Goal: Navigation & Orientation: Find specific page/section

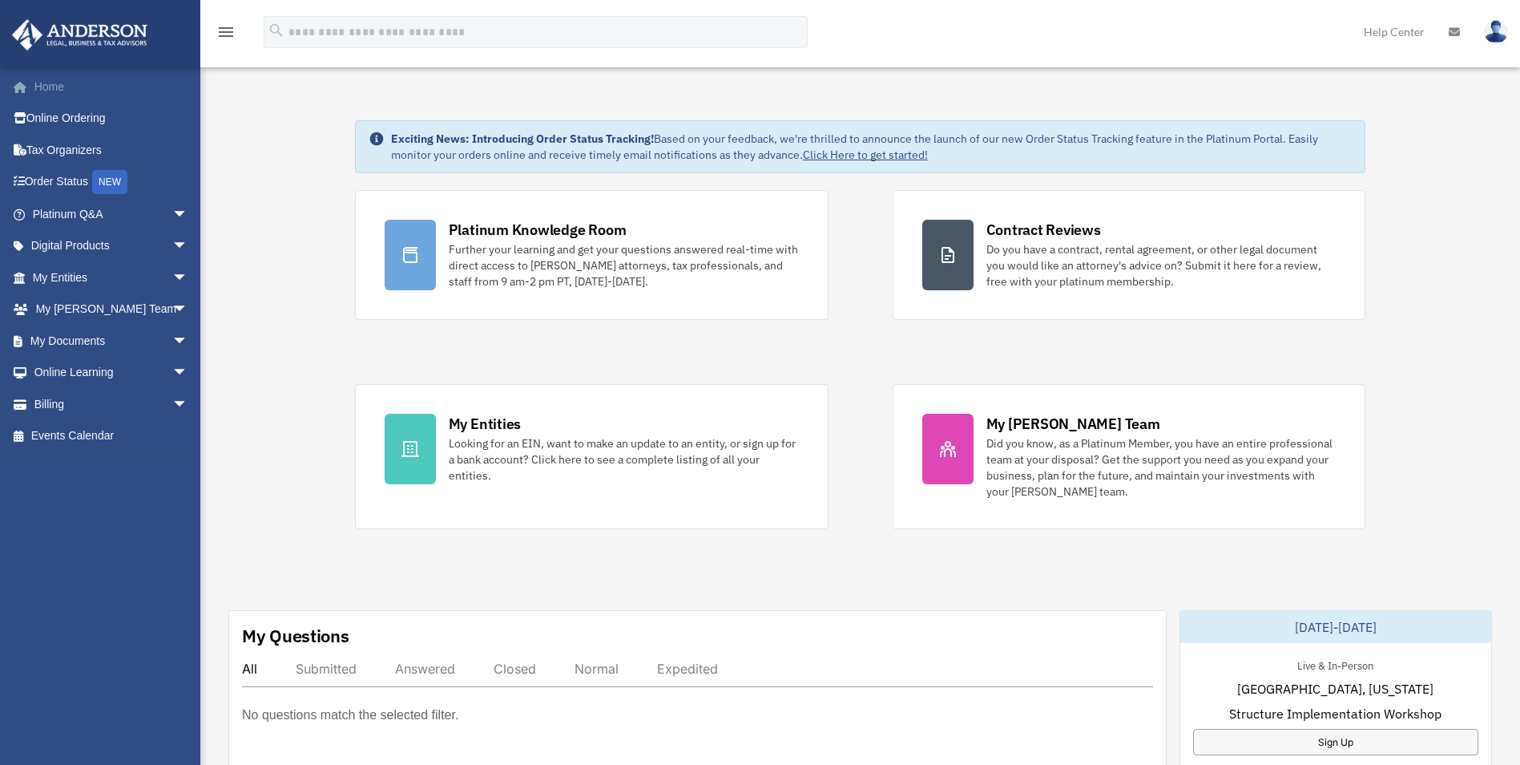
click at [49, 85] on link "Home" at bounding box center [111, 87] width 201 height 32
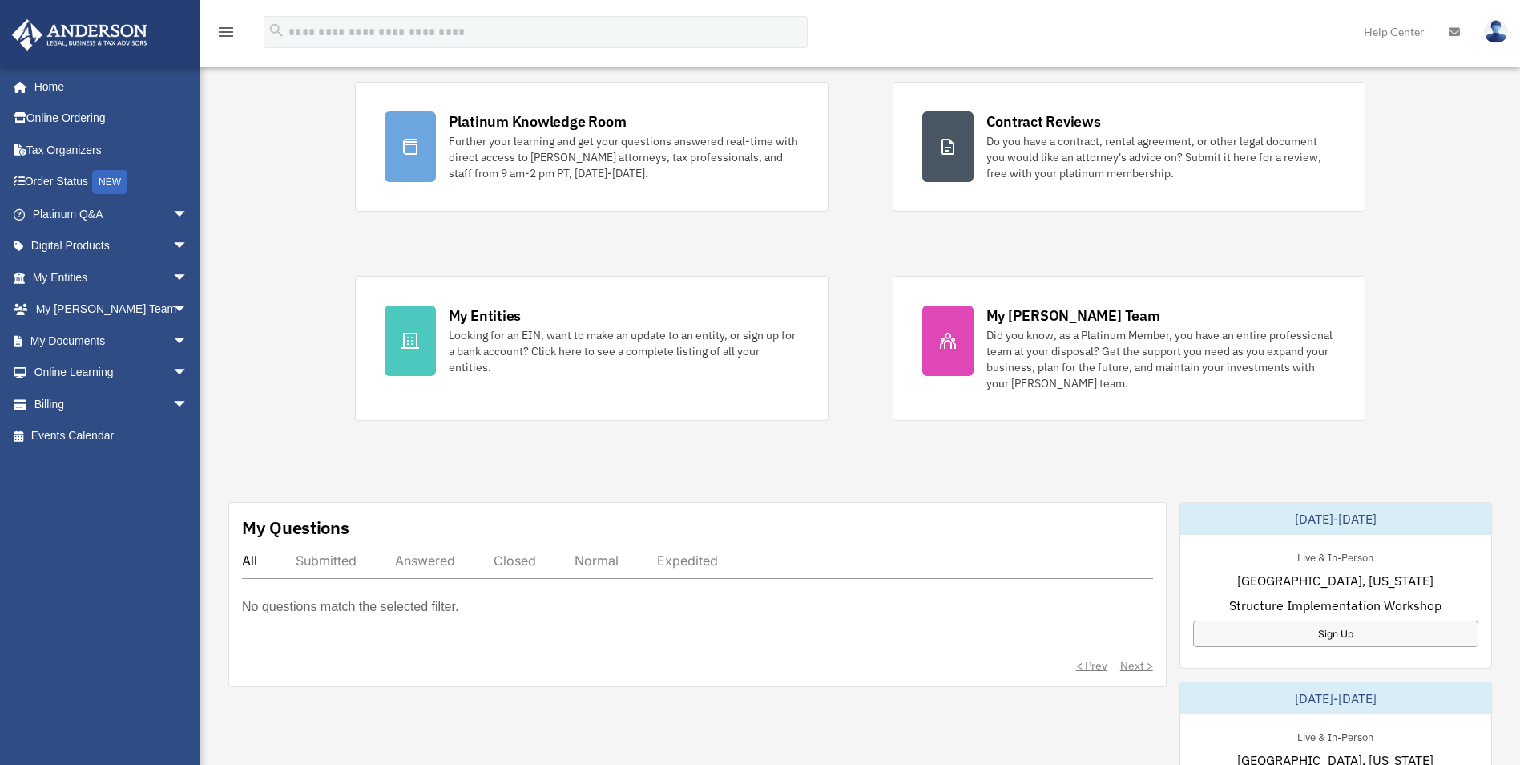
scroll to position [401, 0]
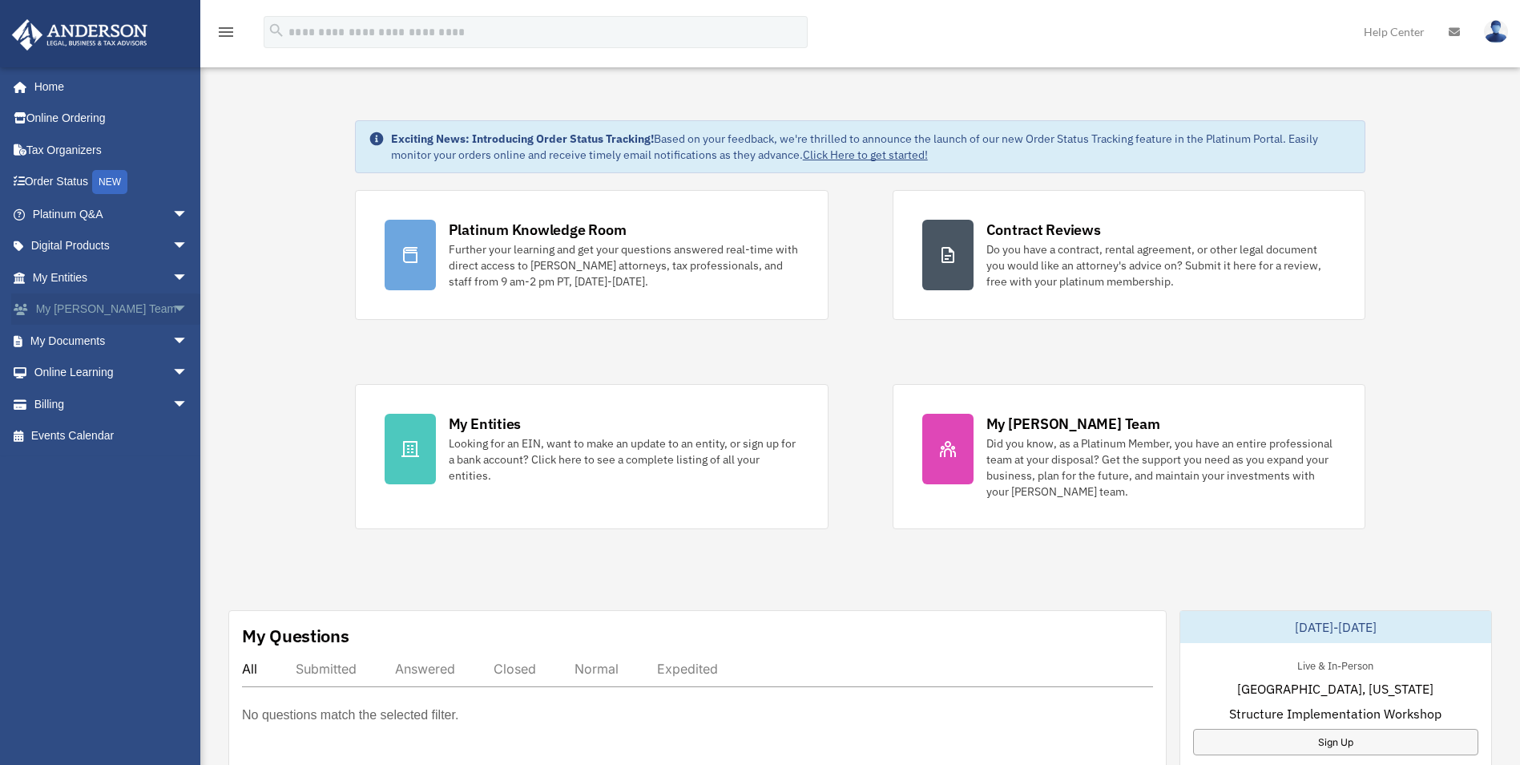
click at [76, 305] on link "My Anderson Team arrow_drop_down" at bounding box center [111, 309] width 201 height 32
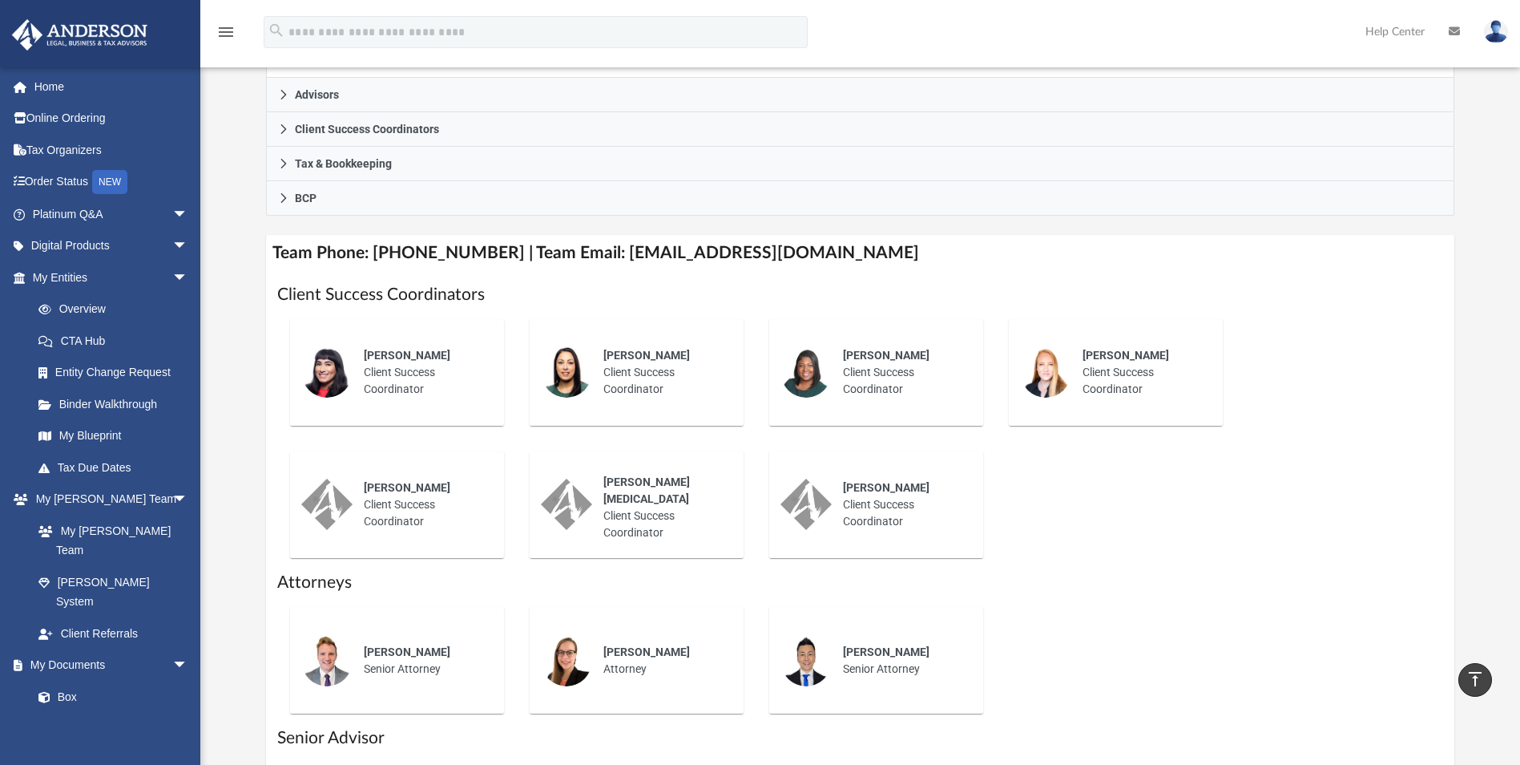
scroll to position [481, 0]
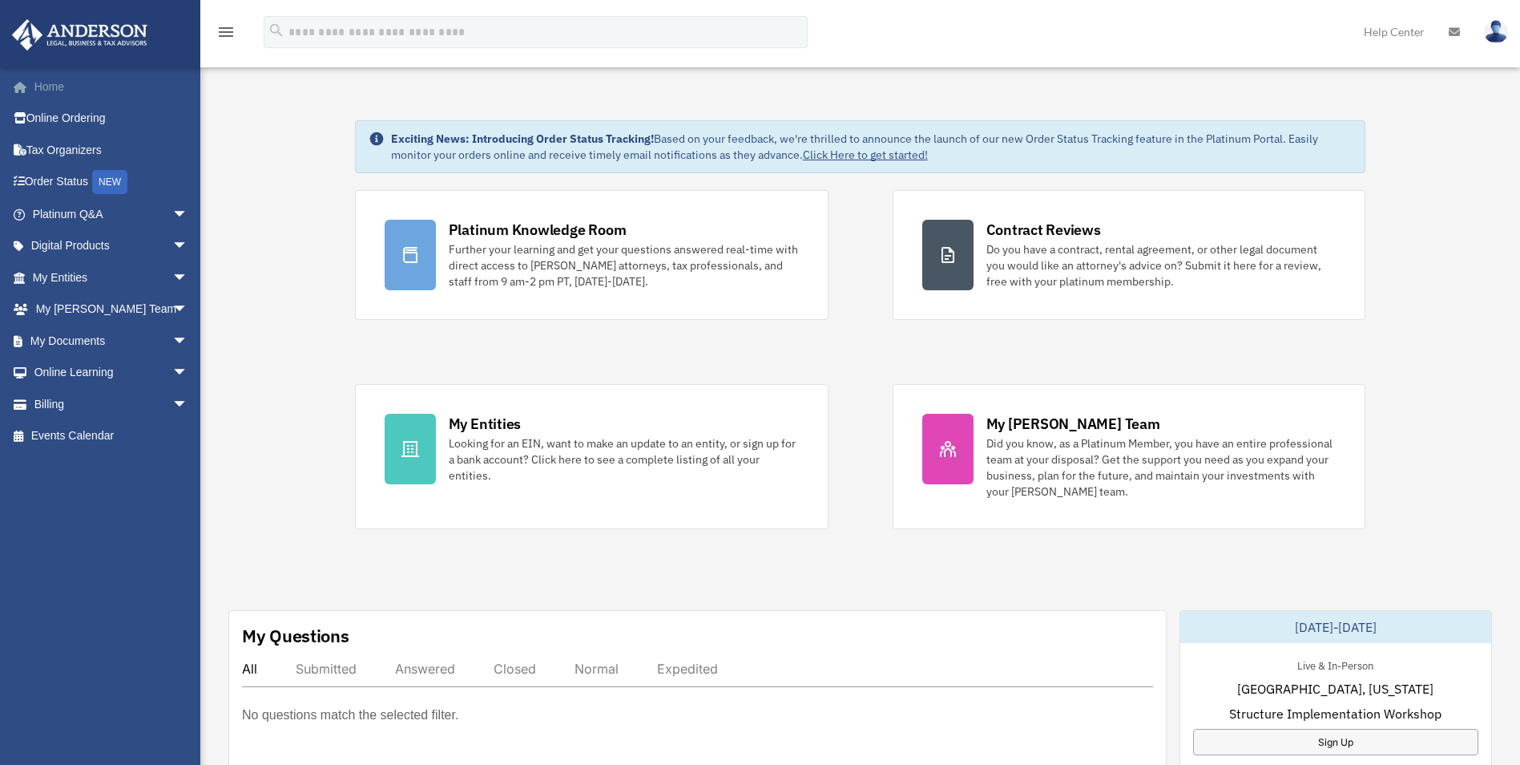
click at [46, 88] on link "Home" at bounding box center [111, 87] width 201 height 32
click at [63, 91] on link "Home" at bounding box center [111, 87] width 201 height 32
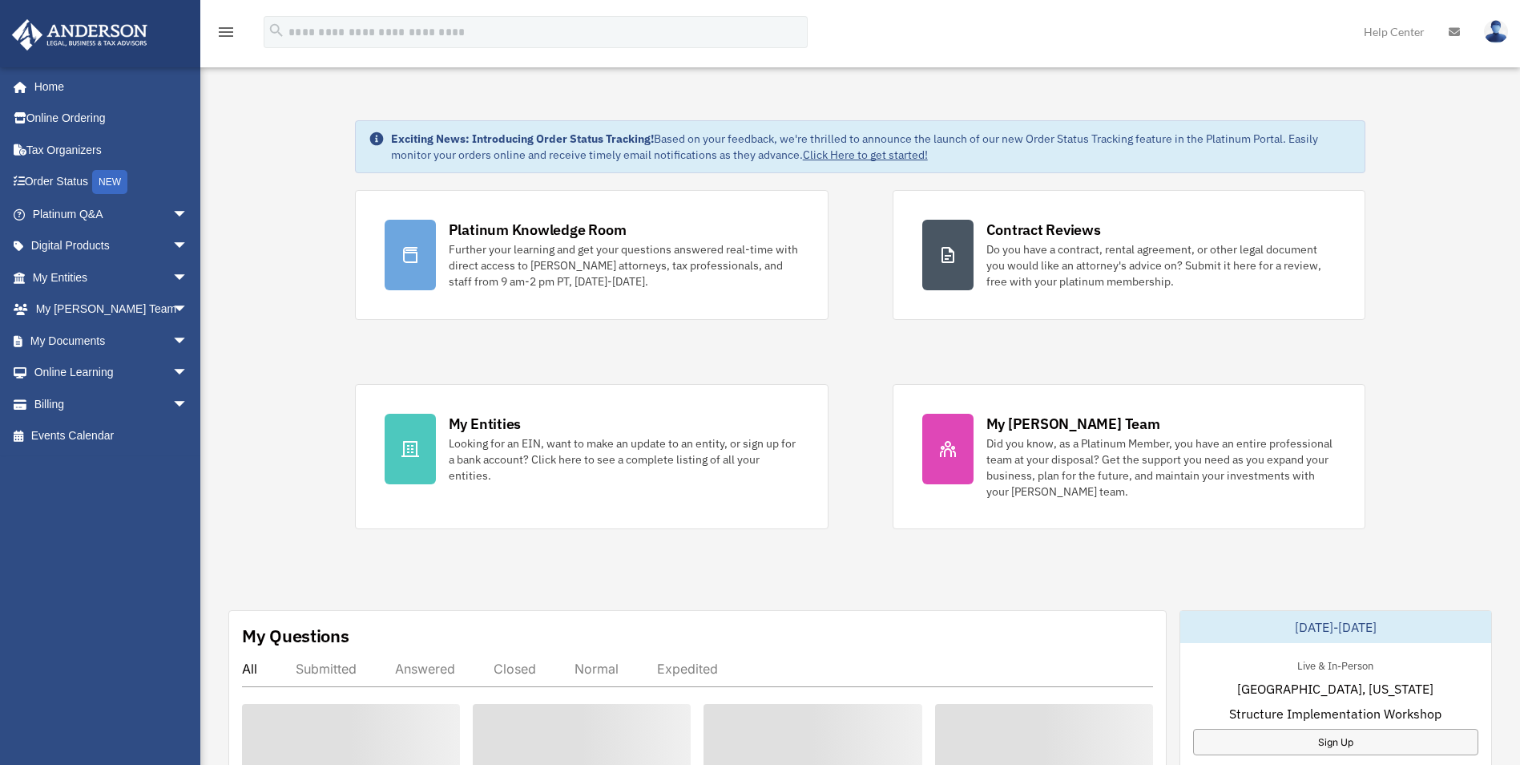
click at [1491, 32] on img at bounding box center [1496, 31] width 24 height 23
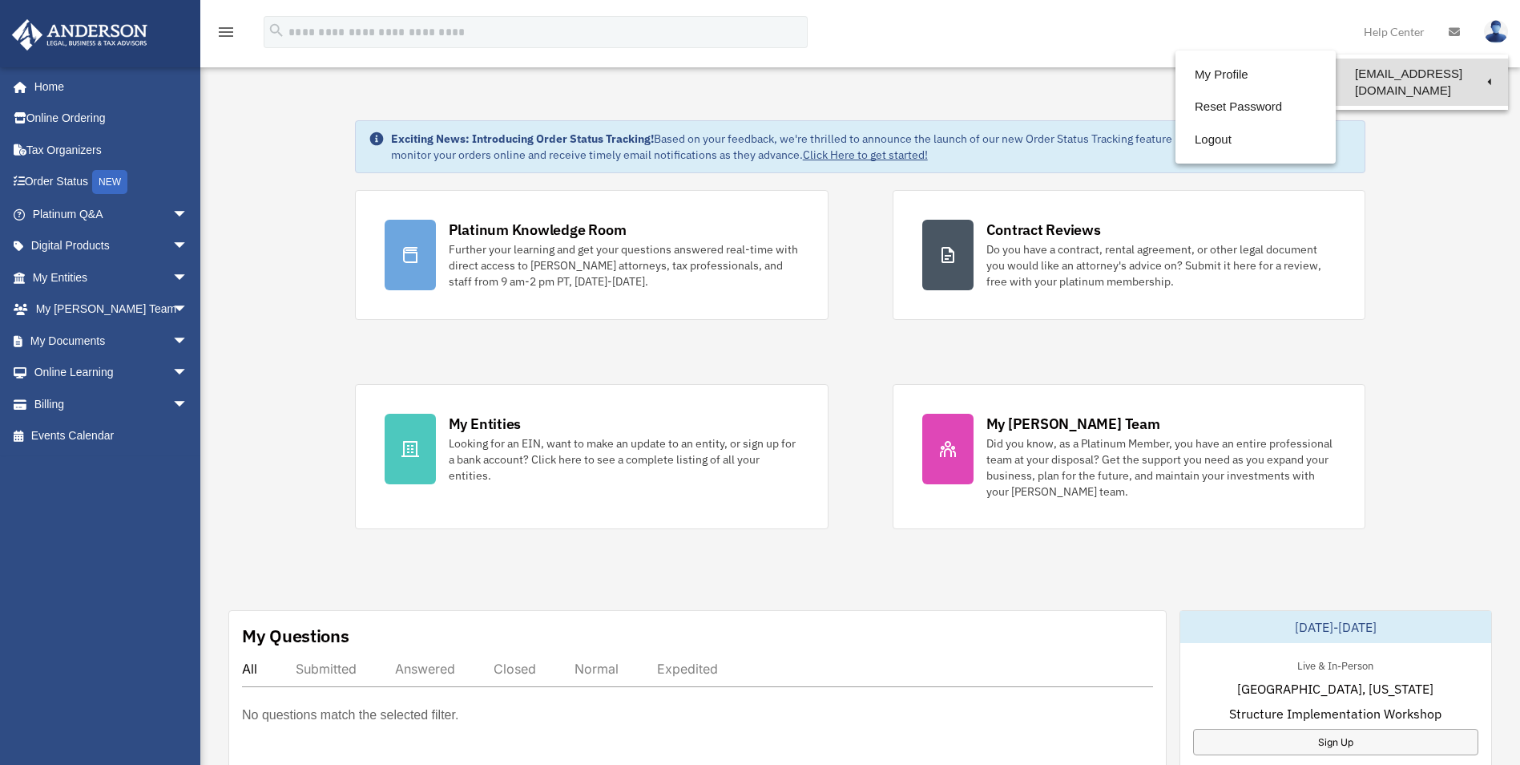
click at [1374, 78] on link "[EMAIL_ADDRESS][DOMAIN_NAME]" at bounding box center [1422, 82] width 172 height 47
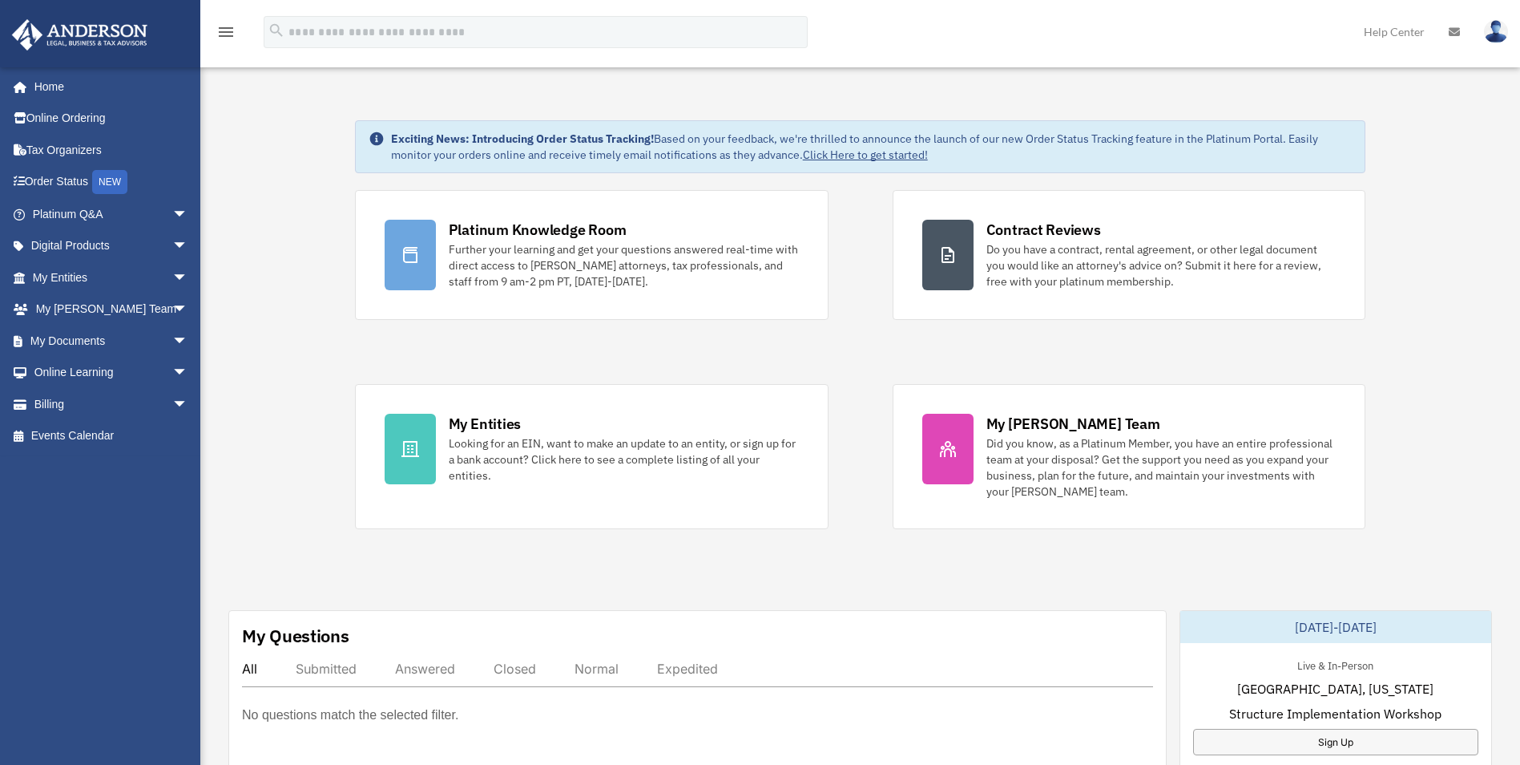
click at [1494, 33] on img at bounding box center [1496, 31] width 24 height 23
